Goal: Use online tool/utility: Utilize a website feature to perform a specific function

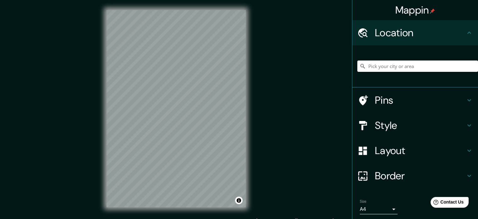
click at [405, 121] on h4 "Style" at bounding box center [420, 125] width 91 height 13
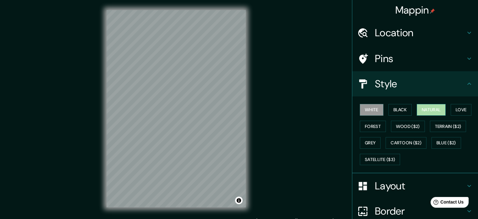
click at [428, 110] on button "Natural" at bounding box center [431, 110] width 29 height 12
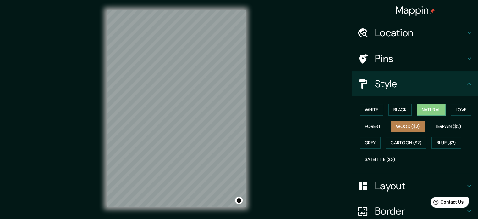
click at [401, 129] on button "Wood ($2)" at bounding box center [408, 126] width 34 height 12
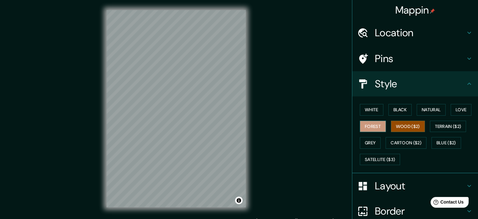
click at [369, 129] on button "Forest" at bounding box center [373, 126] width 26 height 12
click at [369, 142] on button "Grey" at bounding box center [370, 143] width 21 height 12
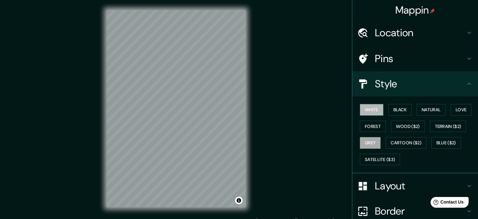
click at [369, 113] on button "White" at bounding box center [372, 110] width 24 height 12
click at [457, 109] on button "Love" at bounding box center [461, 110] width 21 height 12
click at [374, 143] on button "Grey" at bounding box center [370, 143] width 21 height 12
click at [376, 156] on button "Satellite ($3)" at bounding box center [380, 159] width 40 height 12
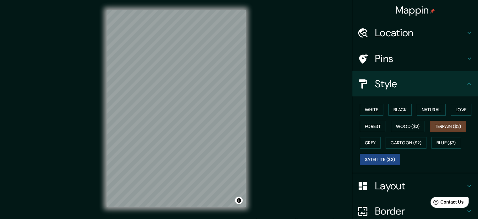
click at [447, 127] on button "Terrain ($2)" at bounding box center [448, 126] width 36 height 12
click at [398, 123] on button "Wood ($2)" at bounding box center [408, 126] width 34 height 12
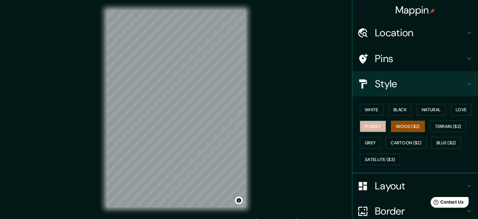
click at [367, 129] on button "Forest" at bounding box center [373, 126] width 26 height 12
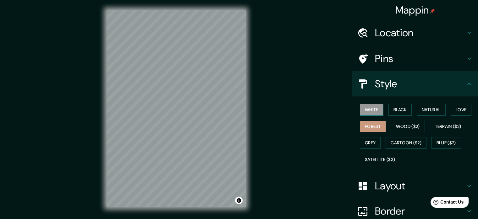
click at [368, 110] on button "White" at bounding box center [372, 110] width 24 height 12
click at [375, 208] on h4 "Border" at bounding box center [420, 210] width 91 height 13
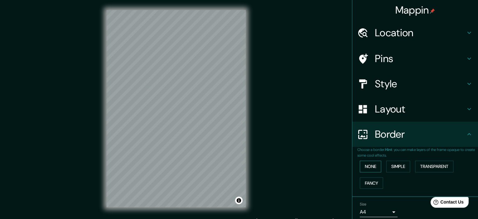
click at [367, 163] on button "None" at bounding box center [370, 166] width 21 height 12
click at [387, 165] on button "Simple" at bounding box center [399, 166] width 24 height 12
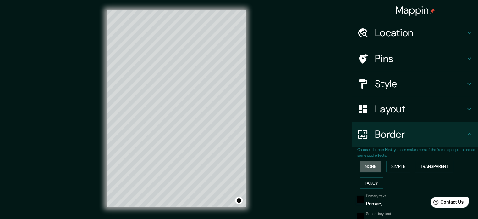
click at [367, 165] on button "None" at bounding box center [370, 166] width 21 height 12
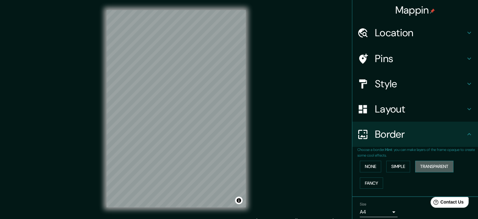
click at [418, 165] on button "Transparent" at bounding box center [434, 166] width 38 height 12
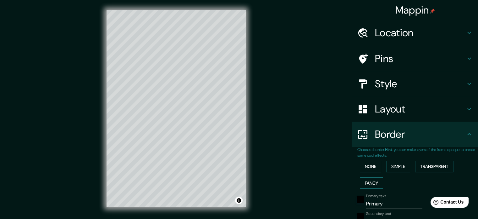
click at [371, 181] on button "Fancy" at bounding box center [371, 183] width 23 height 12
click at [362, 165] on button "None" at bounding box center [370, 166] width 21 height 12
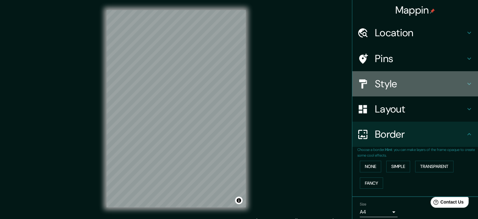
click at [375, 84] on h4 "Style" at bounding box center [420, 83] width 91 height 13
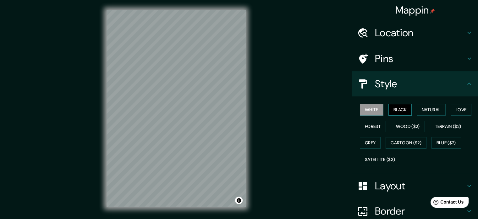
click at [392, 110] on button "Black" at bounding box center [401, 110] width 24 height 12
